Goal: Task Accomplishment & Management: Manage account settings

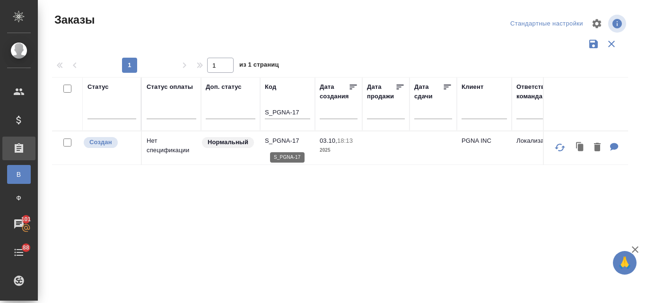
click at [293, 145] on p "S_PGNA-17" at bounding box center [287, 140] width 45 height 9
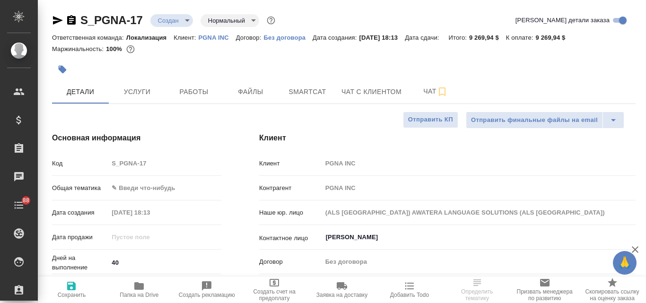
select select "RU"
type input "[PERSON_NAME]"
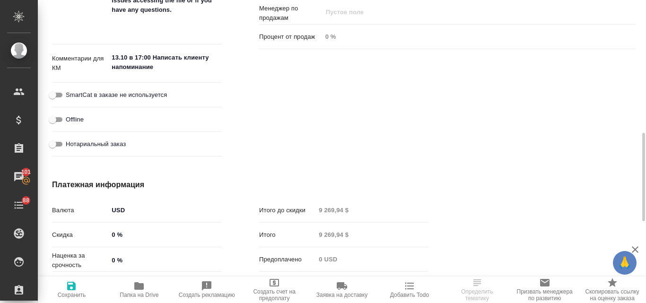
scroll to position [615, 0]
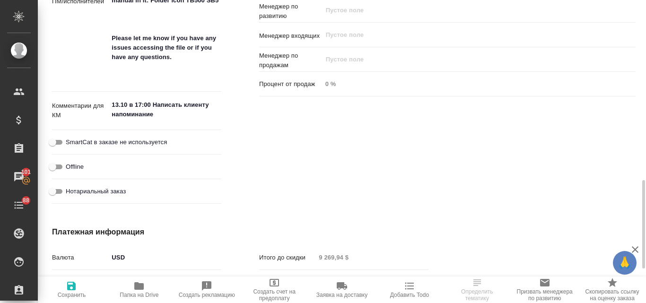
click at [162, 118] on textarea "13.10 в 17:00 Написать клиенту напоминание" at bounding box center [164, 110] width 113 height 26
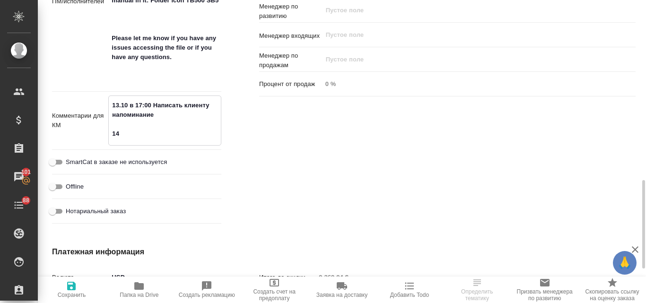
type textarea "13.10 в 17:00 Написать клиенту напоминание 14."
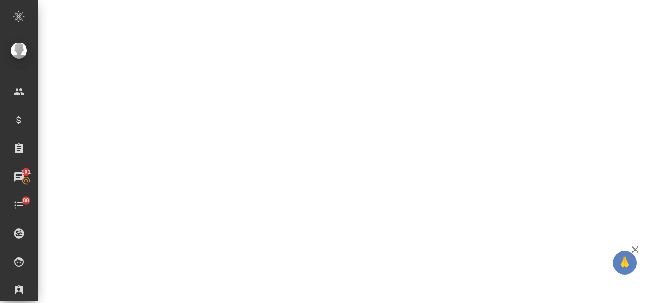
select select "RU"
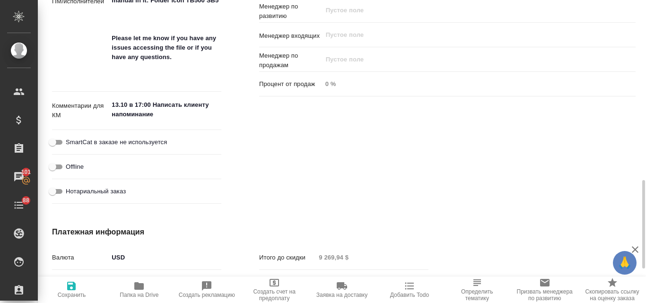
type textarea "x"
click at [146, 126] on div "Комментарии для КМ 13.10 в 17:00 Написать клиенту напоминание x" at bounding box center [136, 115] width 169 height 38
type textarea "x"
click at [170, 118] on textarea "13.10 в 17:00 Написать клиенту напоминание" at bounding box center [164, 110] width 113 height 26
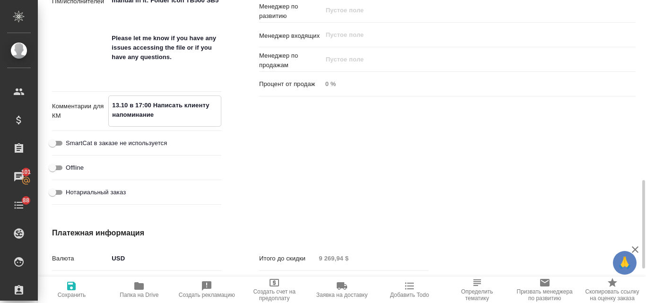
type textarea "13.10 в 17:00 Написать клиенту напоминание"
type textarea "x"
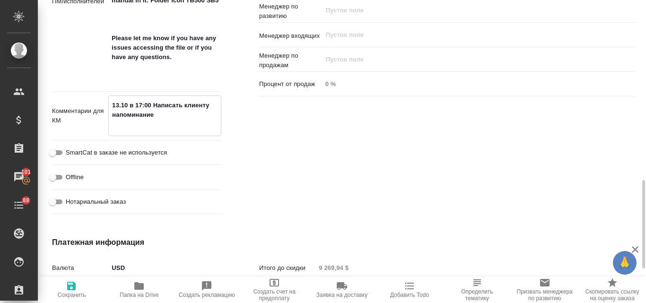
type textarea "13.10 в 17:00 Написать клиенту напоминание"
type textarea "x"
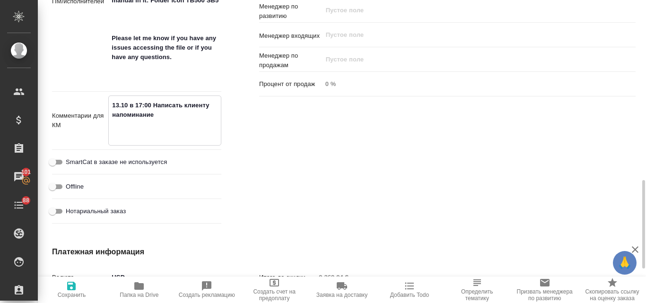
type textarea "13.10 в 17:00 Написать клиенту напоминание 1"
type textarea "x"
type textarea "13.10 в 17:00 Написать клиенту напоминание 14"
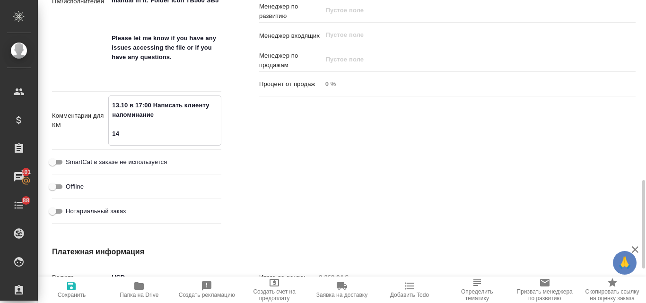
type textarea "x"
type textarea "13.10 в 17:00 Написать клиенту напоминание 14."
type textarea "x"
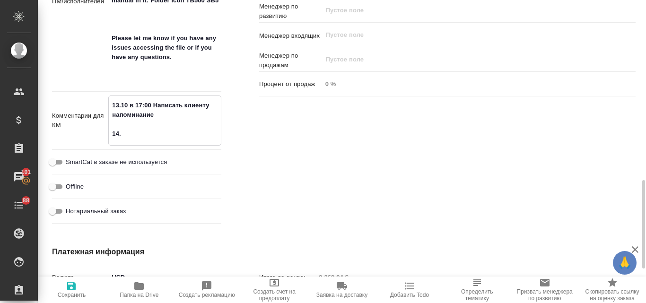
type textarea "x"
type textarea "13.10 в 17:00 Написать клиенту напоминание 14.1"
type textarea "x"
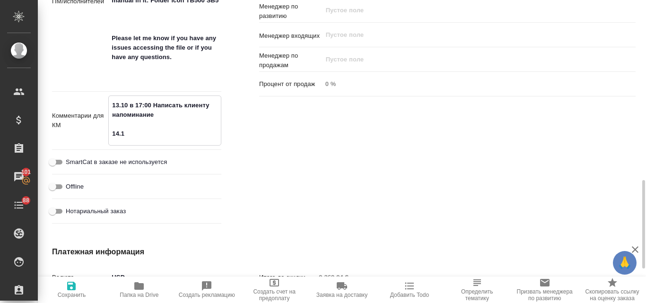
type textarea "x"
type textarea "13.10 в 17:00 Написать клиенту напоминание 14.10"
type textarea "x"
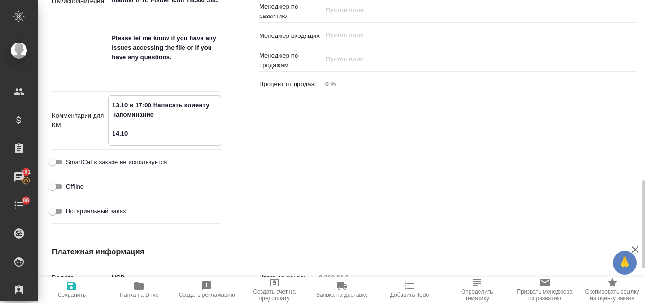
type textarea "13.10 в 17:00 Написать клиенту напоминание 14.10"
type textarea "x"
type textarea "13.10 в 17:00 Написать клиенту напоминание 14.10 К"
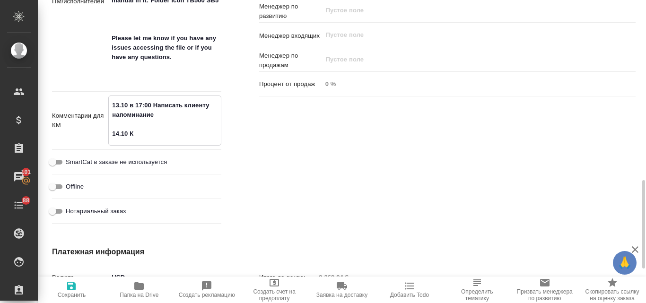
type textarea "x"
type textarea "13.10 в 17:00 Написать клиенту напоминание 14.10 КЛ"
type textarea "x"
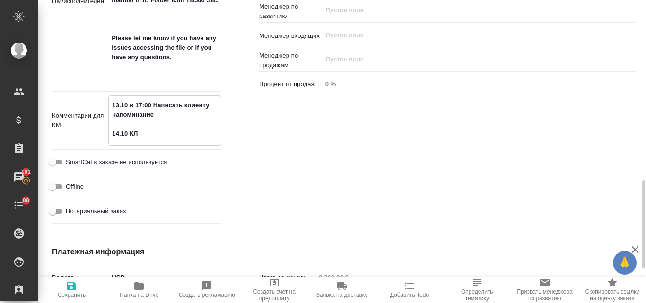
type textarea "x"
type textarea "13.10 в 17:00 Написать клиенту напоминание 14.10 КЛ"
type textarea "x"
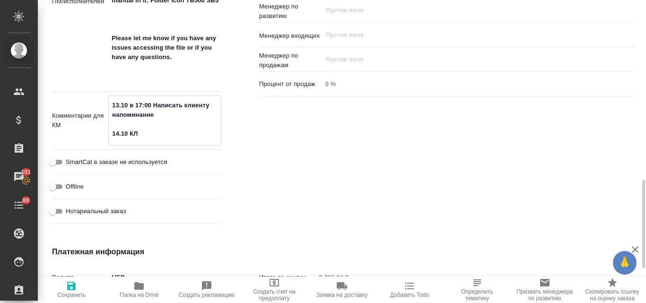
type textarea "x"
type textarea "13.10 в 17:00 Написать клиенту напоминание 14.10 КЛ о"
type textarea "x"
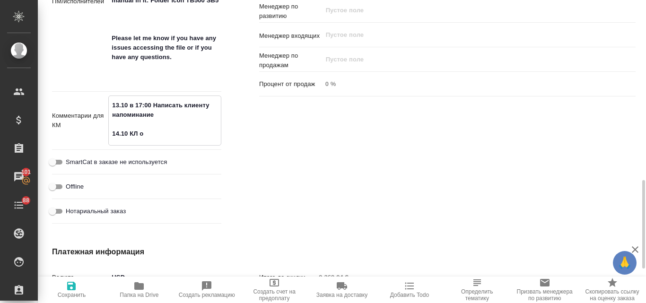
type textarea "13.10 в 17:00 Написать клиенту напоминание 14.10 КЛ от"
type textarea "x"
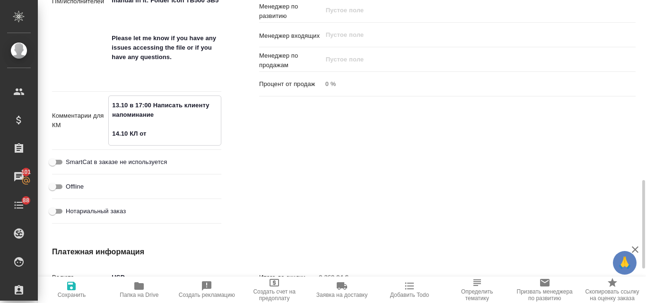
type textarea "x"
type textarea "13.10 в 17:00 Написать клиенту напоминание 14.10 КЛ отв"
type textarea "x"
type textarea "13.10 в 17:00 Написать клиенту напоминание 14.10 КЛ отве"
type textarea "x"
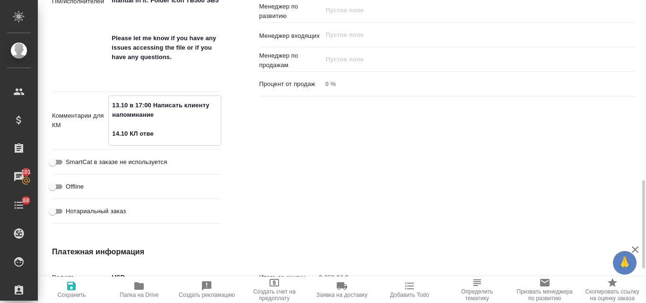
type textarea "x"
type textarea "13.10 в 17:00 Написать клиенту напоминание 14.10 КЛ ответ"
type textarea "x"
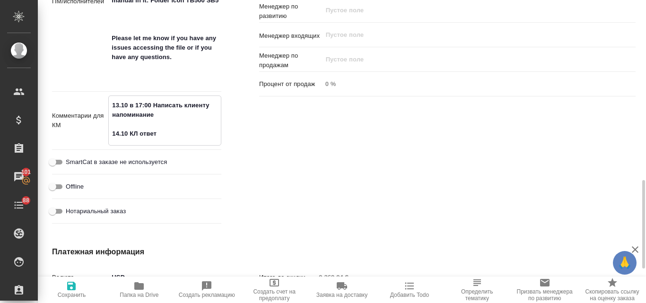
type textarea "x"
type textarea "13.10 в 17:00 Написать клиенту напоминание 14.10 КЛ ответи"
type textarea "x"
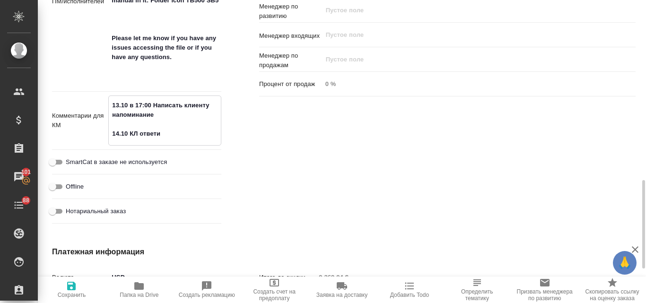
type textarea "13.10 в 17:00 Написать клиенту напоминание 14.10 КЛ ответил"
type textarea "x"
type textarea "13.10 в 17:00 Написать клиенту напоминание 14.10 КЛ ответил,"
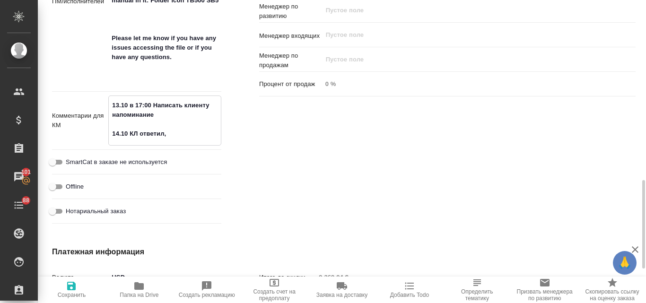
type textarea "x"
type textarea "13.10 в 17:00 Написать клиенту напоминание 14.10 КЛ ответил,"
type textarea "x"
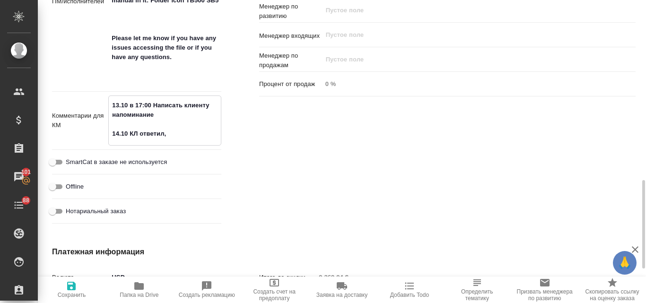
type textarea "x"
type textarea "13.10 в 17:00 Написать клиенту напоминание 14.10 КЛ ответил, ч"
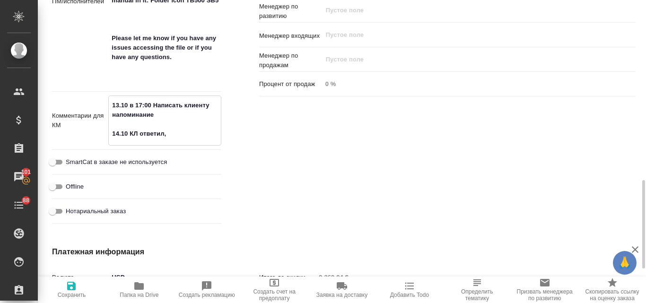
type textarea "x"
type textarea "13.10 в 17:00 Написать клиенту напоминание 14.10 КЛ ответил, чт"
type textarea "x"
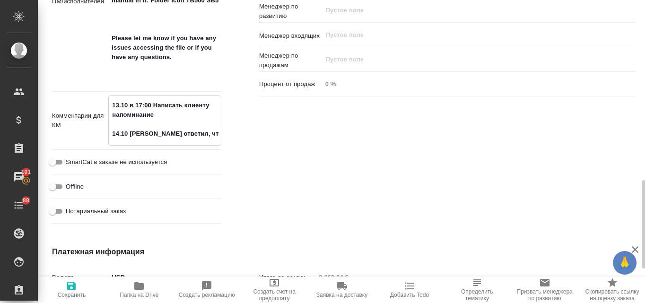
type textarea "13.10 в 17:00 Написать клиенту напоминание 14.10 КЛ ответил, что"
type textarea "x"
type textarea "13.10 в 17:00 Написать клиенту напоминание 14.10 КЛ ответил, что"
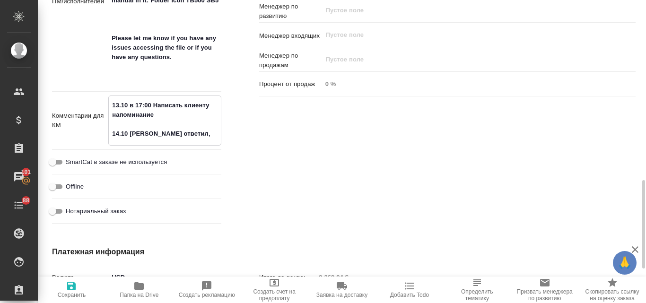
type textarea "x"
type textarea "13.10 в 17:00 Написать клиенту напоминание 14.10 КЛ ответил, что ж"
type textarea "x"
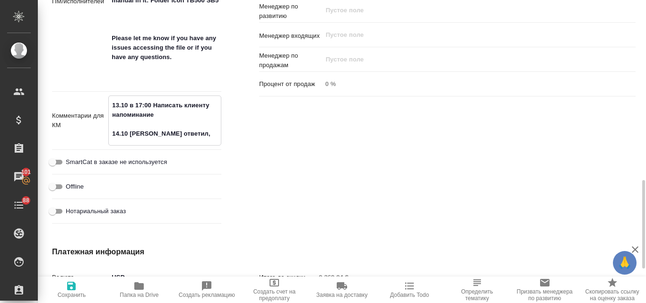
type textarea "x"
type textarea "13.10 в 17:00 Написать клиенту напоминание 14.10 КЛ ответил, что жд"
type textarea "x"
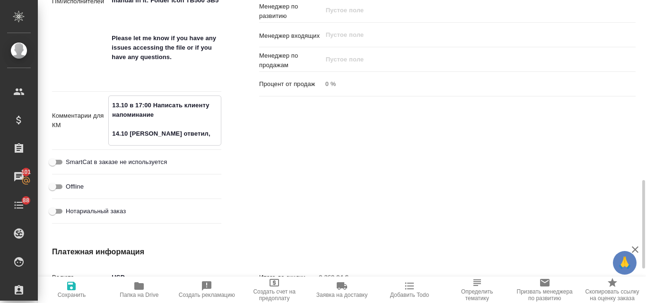
type textarea "x"
type textarea "13.10 в 17:00 Написать клиенту напоминание 14.10 КЛ ответил, что жде"
type textarea "x"
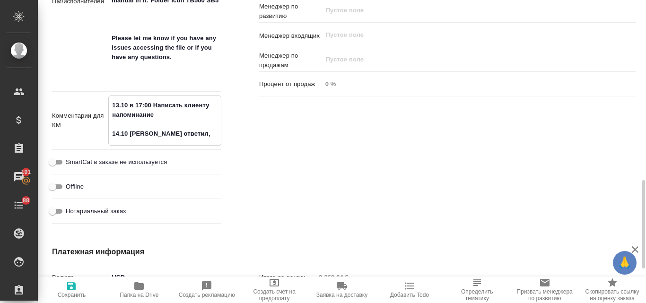
type textarea "13.10 в 17:00 Написать клиенту напоминание 14.10 КЛ ответил, что ждем"
type textarea "x"
type textarea "13.10 в 17:00 Написать клиенту напоминание 14.10 КЛ ответил, что ждем"
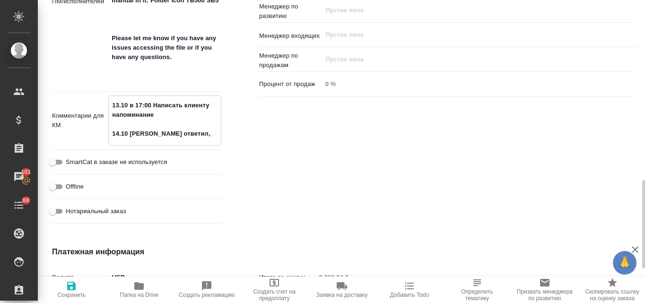
type textarea "x"
type textarea "13.10 в 17:00 Написать клиенту напоминание 14.10 КЛ ответил, что ждем с"
type textarea "x"
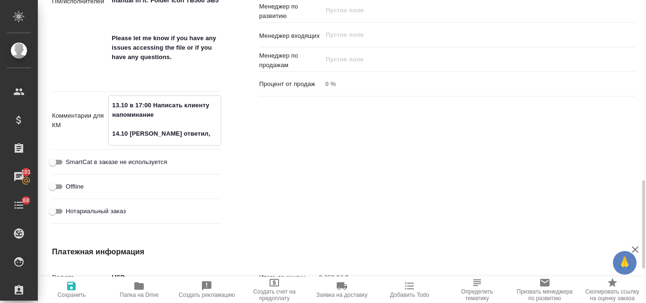
type textarea "x"
type textarea "13.10 в 17:00 Написать клиенту напоминание 14.10 КЛ ответил, что ждем со"
type textarea "x"
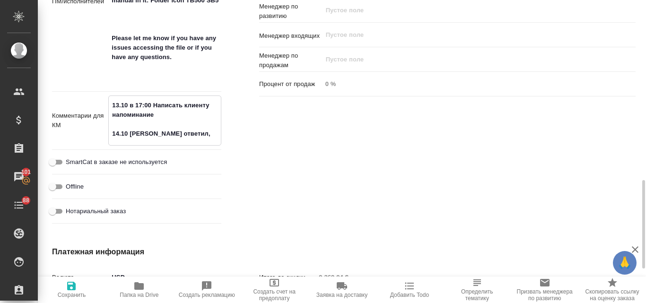
type textarea "x"
type textarea "13.10 в 17:00 Написать клиенту напоминание 14.10 КЛ ответил, что ждем сог"
type textarea "x"
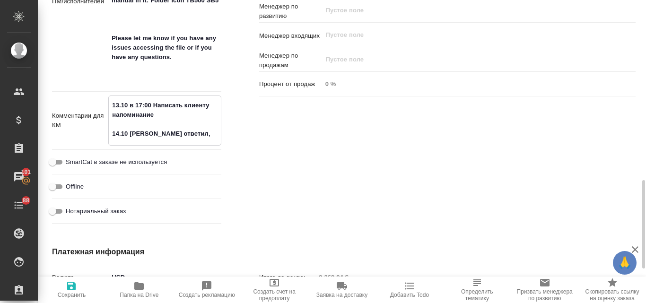
type textarea "13.10 в 17:00 Написать клиенту напоминание 14.10 КЛ ответил, что ждем согл"
type textarea "x"
type textarea "13.10 в 17:00 Написать клиенту напоминание 14.10 КЛ ответил, что ждем согла"
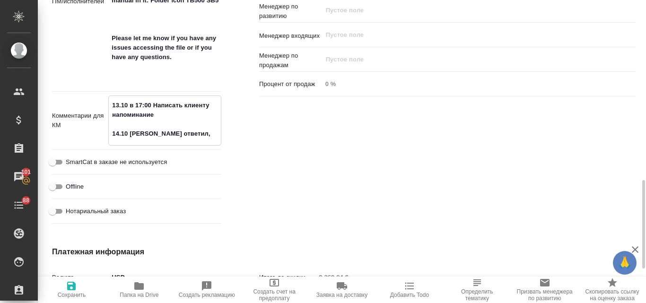
type textarea "x"
type textarea "13.10 в 17:00 Написать клиенту напоминание 14.10 КЛ ответил, что ждем соглас"
type textarea "x"
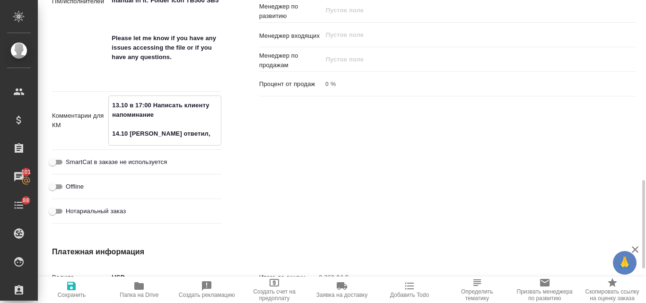
type textarea "x"
type textarea "13.10 в 17:00 Написать клиенту напоминание 14.10 КЛ ответил, что ждем согласо"
type textarea "x"
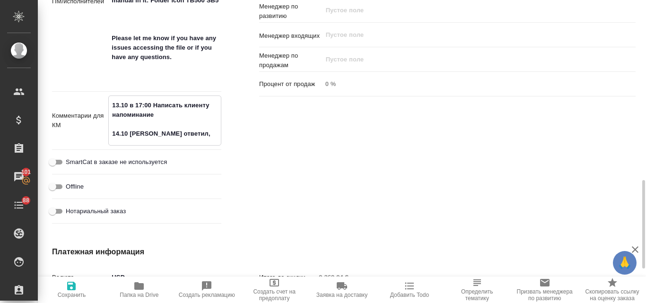
type textarea "x"
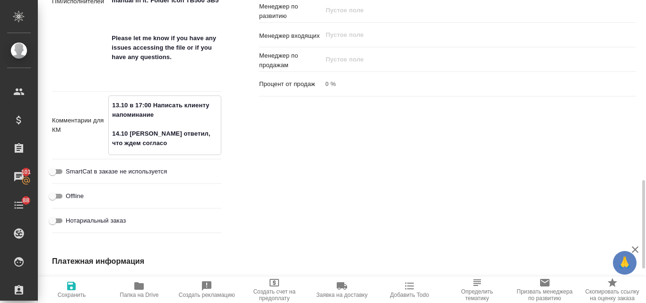
type textarea "x"
type textarea "13.10 в 17:00 Написать клиенту напоминание 14.10 КЛ ответил, что ждем согласов"
type textarea "x"
type textarea "13.10 в 17:00 Написать клиенту напоминание 14.10 КЛ ответил, что ждем согласова"
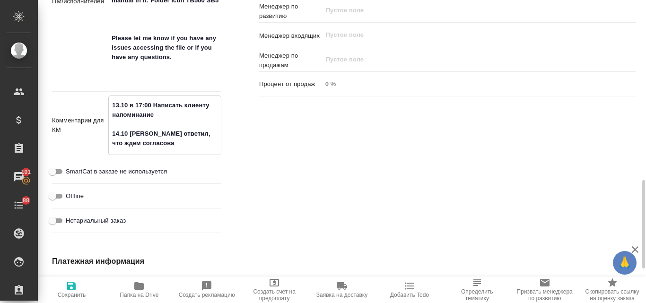
type textarea "x"
type textarea "13.10 в 17:00 Написать клиенту напоминание 14.10 КЛ ответил, что ждем согласован"
type textarea "x"
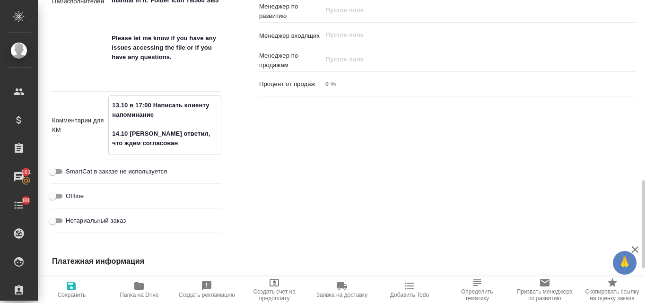
type textarea "x"
type textarea "13.10 в 17:00 Написать клиенту напоминание 14.10 КЛ ответил, что ждем согласова…"
type textarea "x"
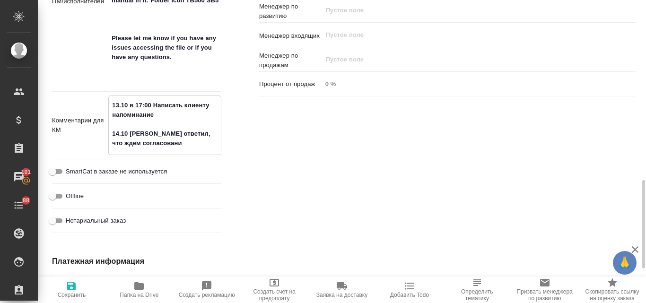
type textarea "x"
type textarea "13.10 в 17:00 Написать клиенту напоминание 14.10 КЛ ответил, что ждем согласова…"
type textarea "x"
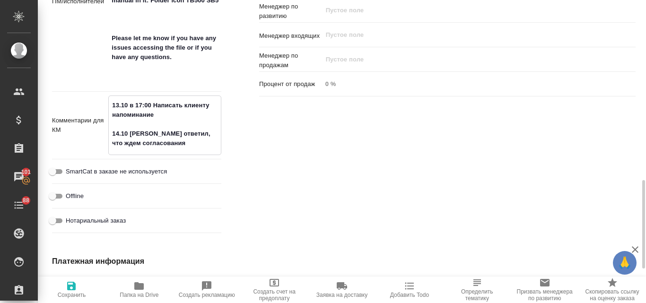
type textarea "13.10 в 17:00 Написать клиенту напоминание 14.10 КЛ ответил, что ждем согласова…"
type textarea "x"
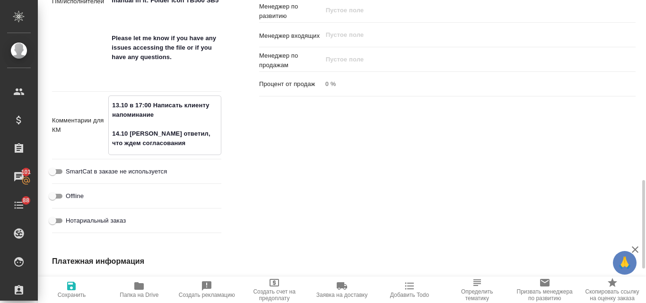
type textarea "x"
type textarea "13.10 в 17:00 Написать клиенту напоминание 14.10 КЛ ответил, что ждем согласова…"
type textarea "x"
type textarea "13.10 в 17:00 Написать клиенту напоминание 14.10 КЛ ответил, что ждем согласова…"
type textarea "x"
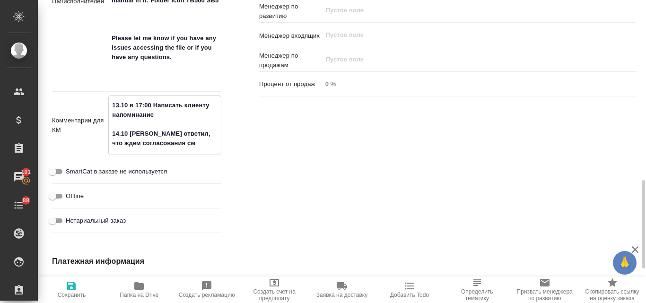
type textarea "x"
type textarea "13.10 в 17:00 Написать клиенту напоминание 14.10 КЛ ответил, что ждем согласова…"
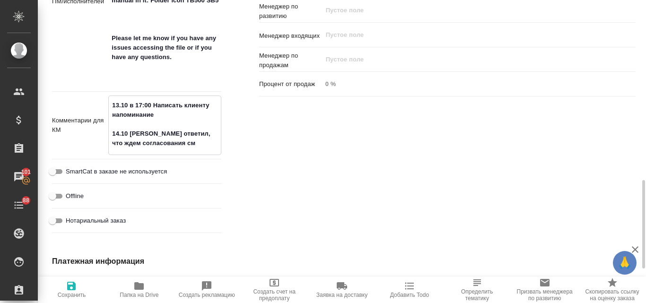
type textarea "x"
type textarea "13.10 в 17:00 Написать клиенту напоминание 14.10 КЛ ответил, что ждем согласова…"
type textarea "x"
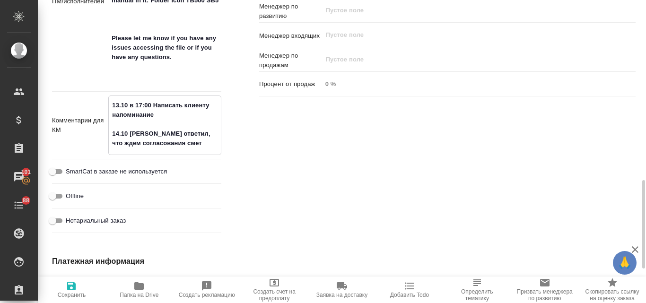
type textarea "13.10 в 17:00 Написать клиенту напоминание 14.10 КЛ ответил, что ждем согласова…"
type textarea "x"
type textarea "13.10 в 17:00 Написать клиенту напоминание 14.10 КЛ ответил, что ждем согласова…"
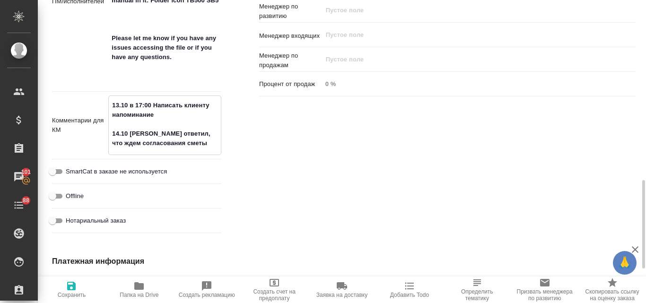
type textarea "x"
type textarea "13.10 в 17:00 Написать клиенту напоминание 14.10 КЛ ответил, что ждем согласова…"
click at [72, 288] on icon "button" at bounding box center [71, 285] width 11 height 11
